Goal: Task Accomplishment & Management: Use online tool/utility

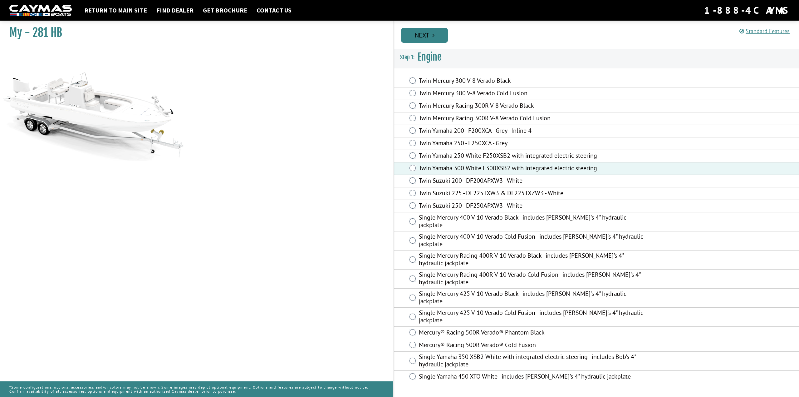
click at [426, 35] on link "Next" at bounding box center [424, 35] width 47 height 15
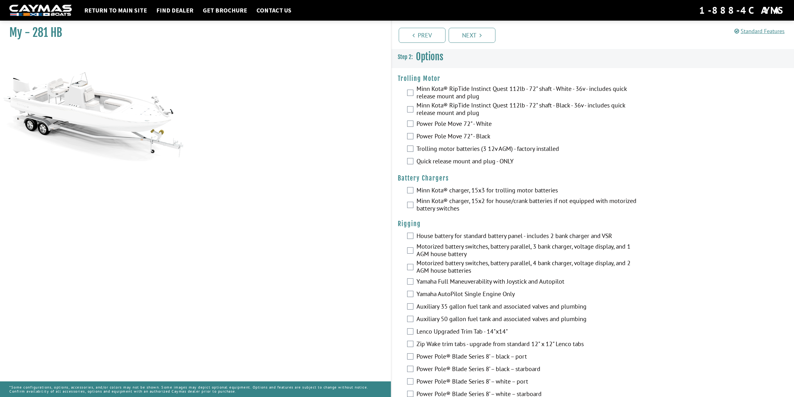
click at [670, 77] on h4 "Trolling Motor" at bounding box center [593, 79] width 390 height 8
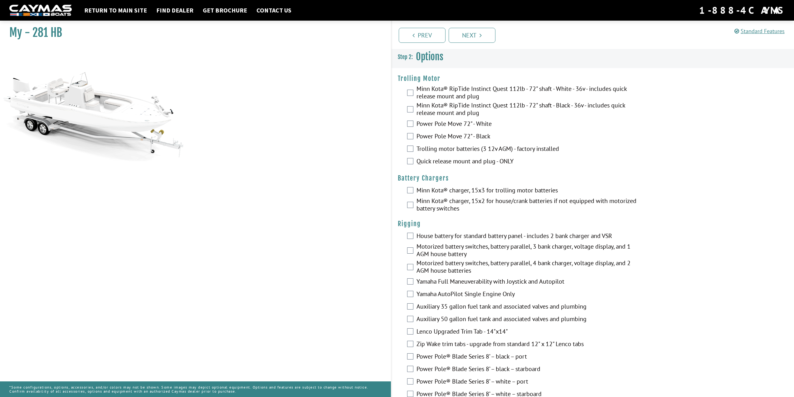
click at [670, 77] on h4 "Trolling Motor" at bounding box center [593, 79] width 390 height 8
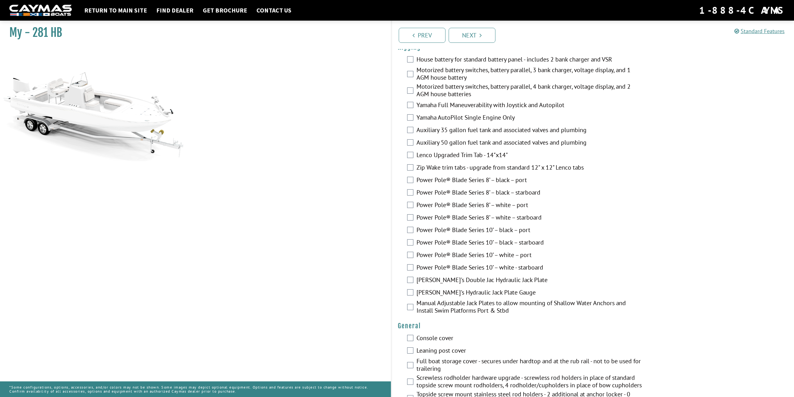
scroll to position [187, 0]
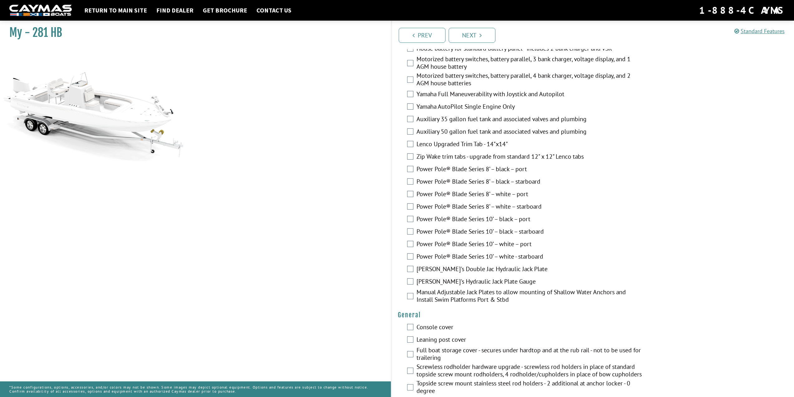
click at [467, 129] on label "Auxiliary 50 gallon fuel tank and associated valves and plumbing" at bounding box center [530, 132] width 227 height 9
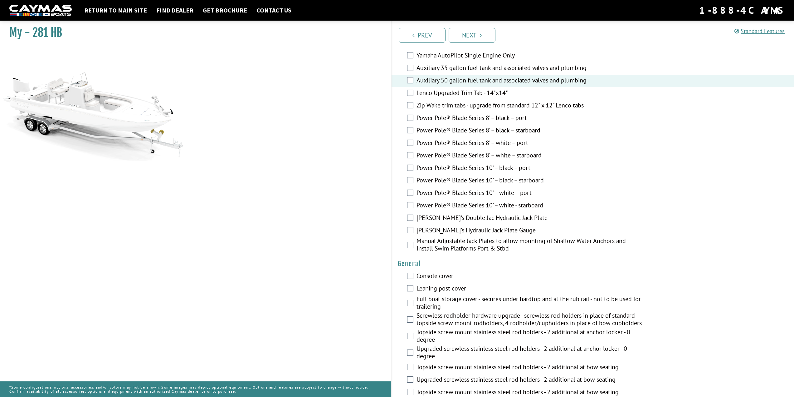
scroll to position [250, 0]
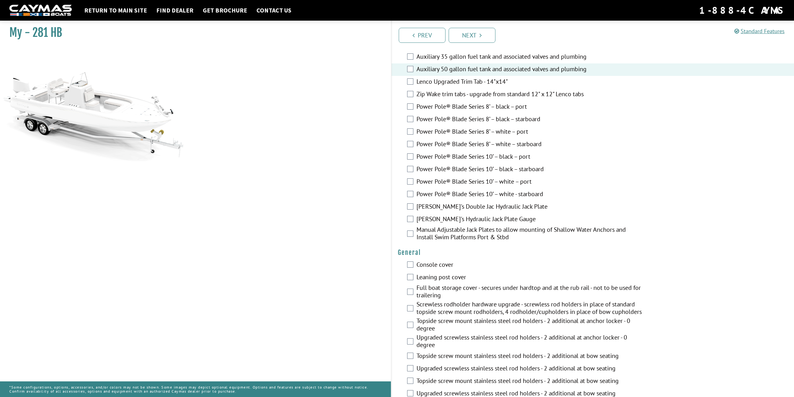
click at [456, 93] on label "Zip Wake trim tabs - upgrade from standard 12" x 12" Lenco tabs" at bounding box center [530, 94] width 227 height 9
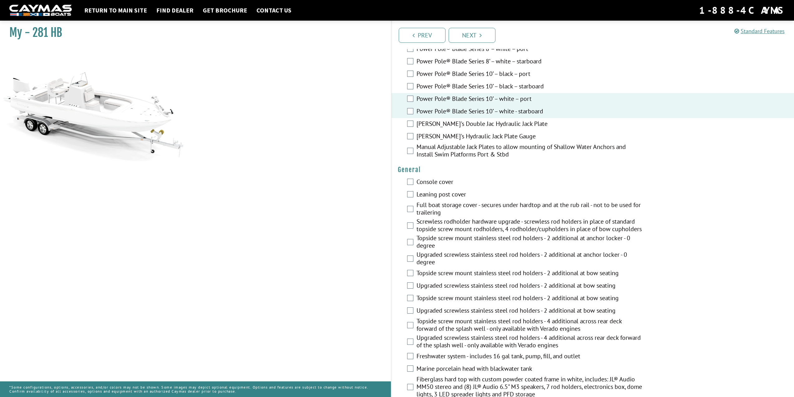
scroll to position [343, 0]
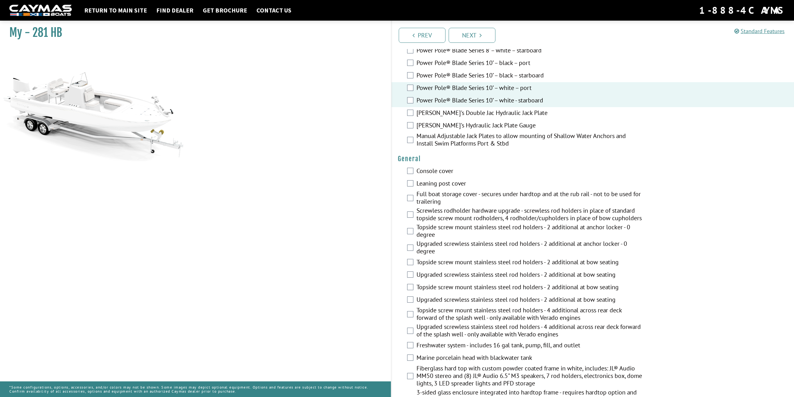
click at [434, 111] on label "[PERSON_NAME]'s Double Jac Hydraulic Jack Plate" at bounding box center [530, 113] width 227 height 9
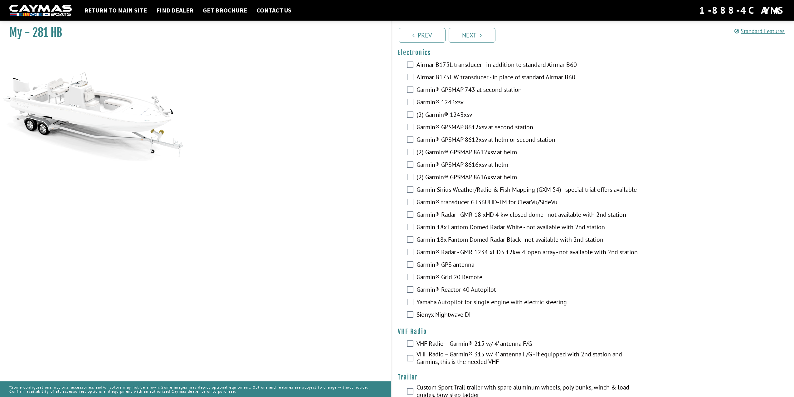
scroll to position [1460, 0]
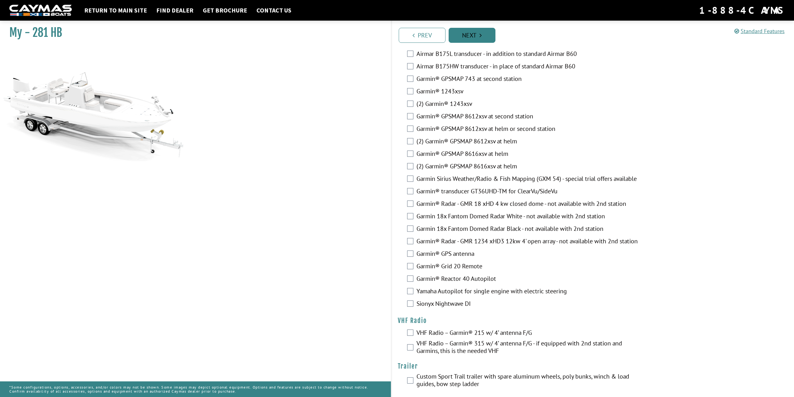
click at [479, 39] on link "Next" at bounding box center [472, 35] width 47 height 15
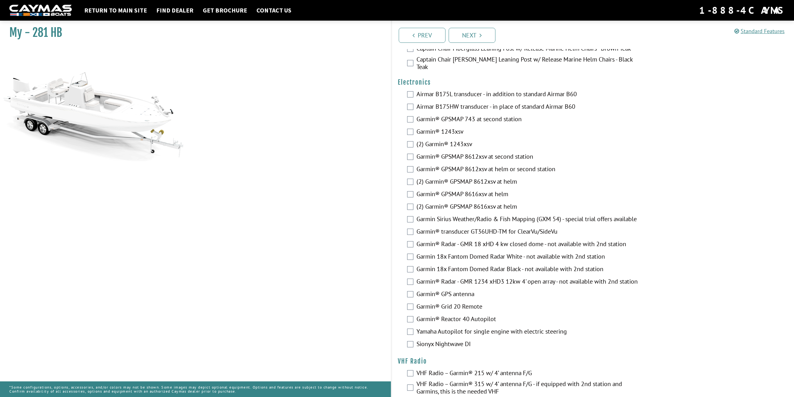
scroll to position [1437, 0]
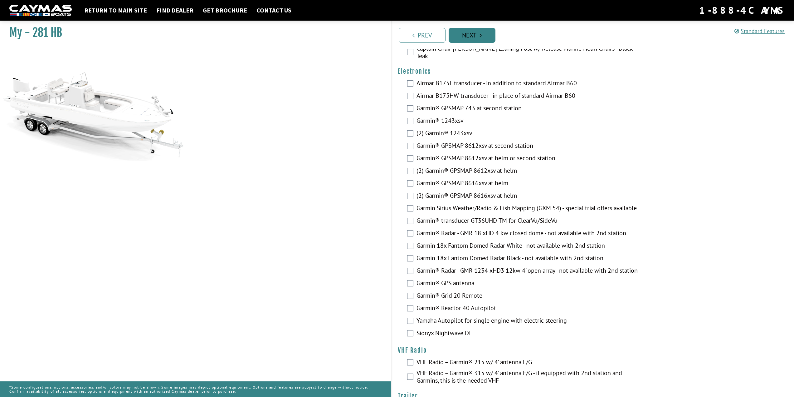
click at [480, 34] on icon "Pagination" at bounding box center [481, 35] width 2 height 6
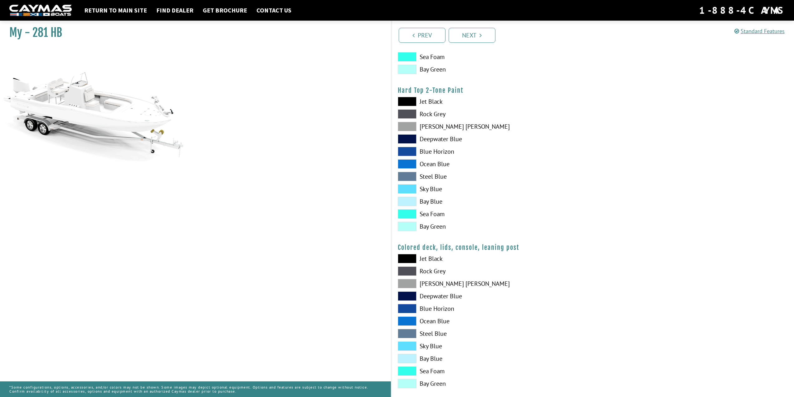
scroll to position [558, 0]
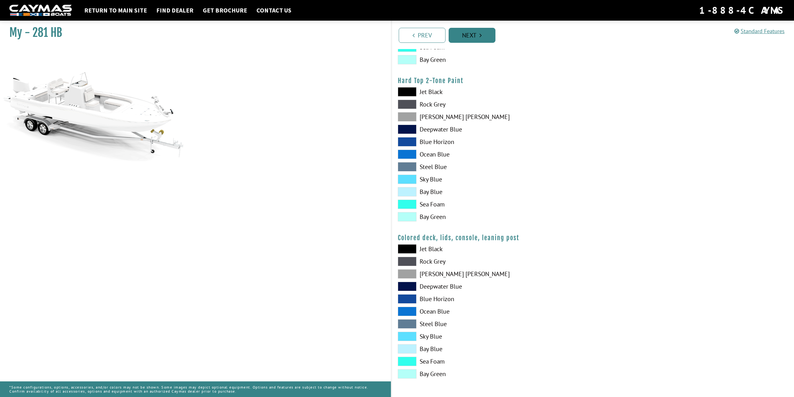
click at [475, 37] on link "Next" at bounding box center [472, 35] width 47 height 15
